Goal: Find specific page/section: Find specific page/section

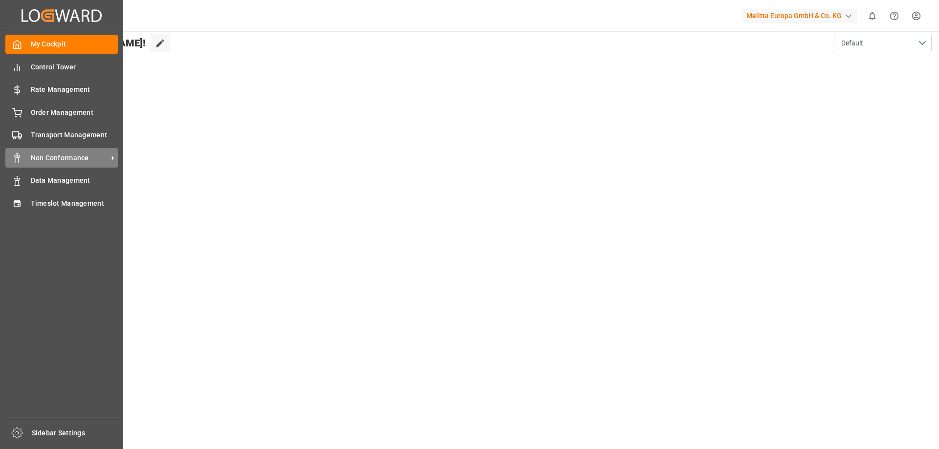
click at [69, 160] on span "Non Conformance" at bounding box center [69, 158] width 77 height 10
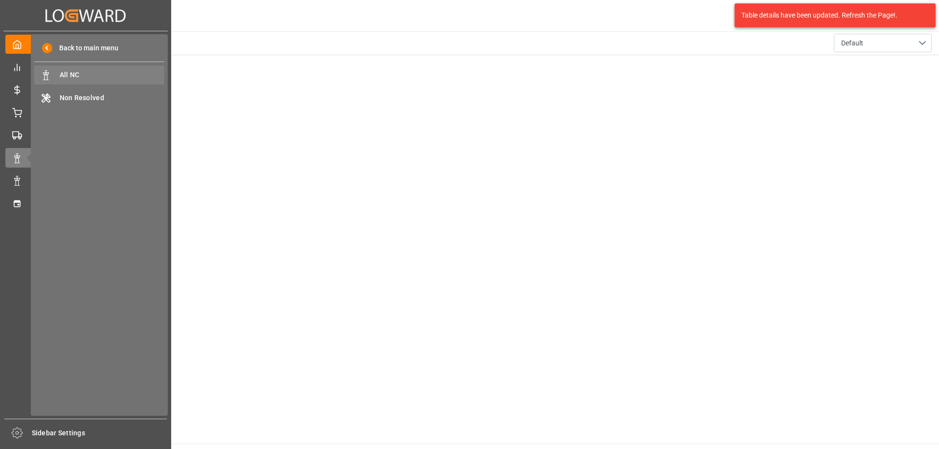
click at [124, 79] on span "All NC" at bounding box center [112, 75] width 105 height 10
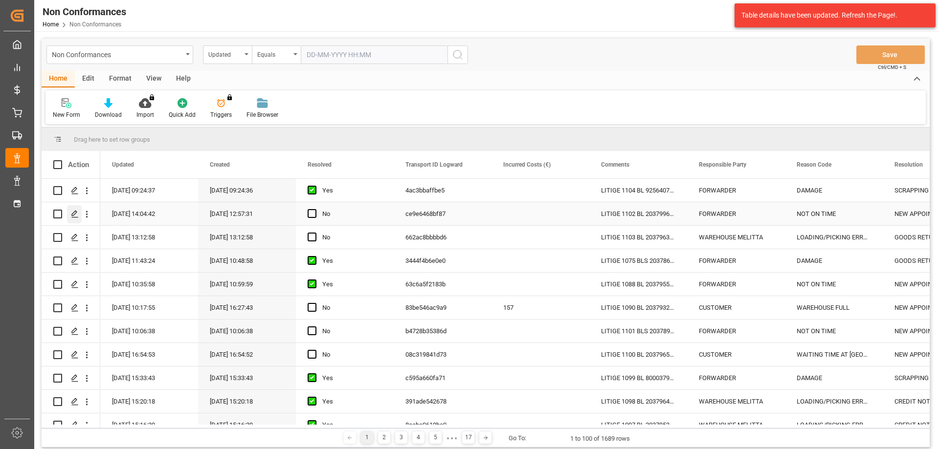
click at [80, 210] on div "Press SPACE to select this row." at bounding box center [74, 214] width 15 height 18
click at [73, 192] on icon "Press SPACE to select this row." at bounding box center [75, 191] width 8 height 8
